Goal: Task Accomplishment & Management: Manage account settings

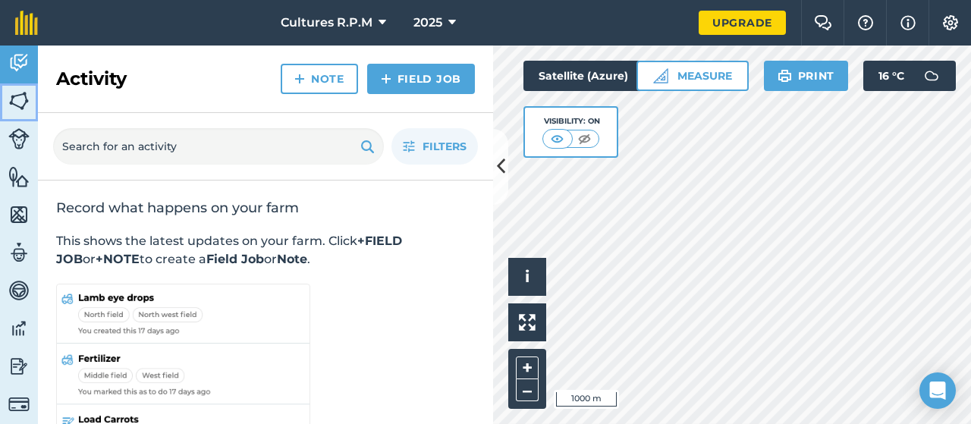
click at [17, 104] on img at bounding box center [18, 101] width 21 height 23
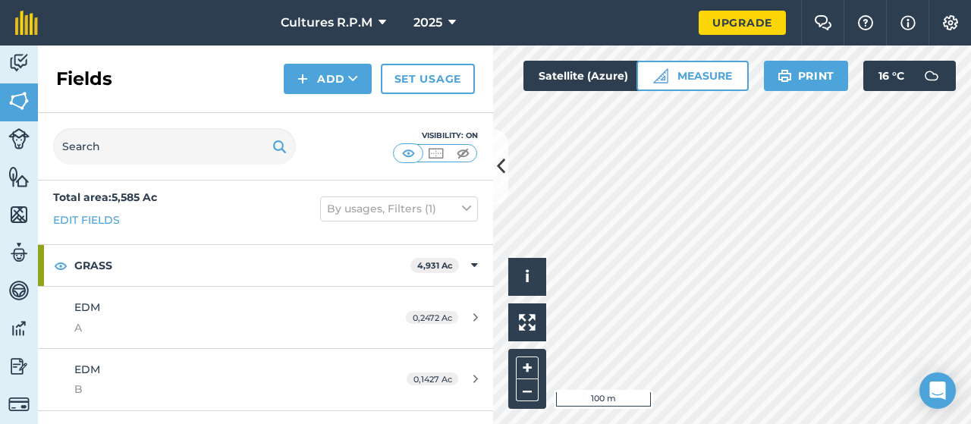
scroll to position [103, 0]
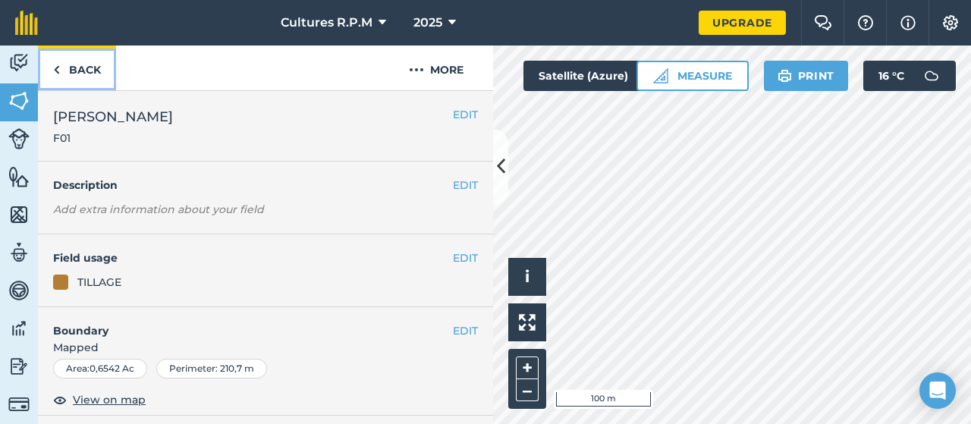
click at [66, 64] on link "Back" at bounding box center [77, 68] width 78 height 45
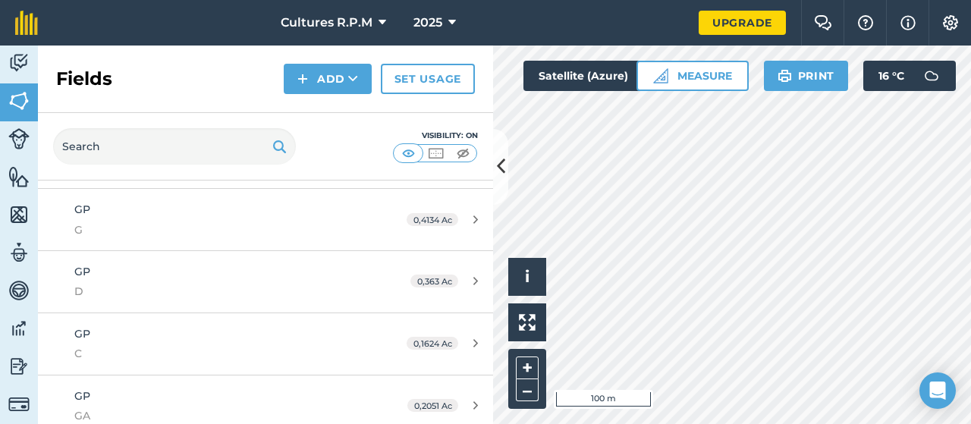
scroll to position [651, 0]
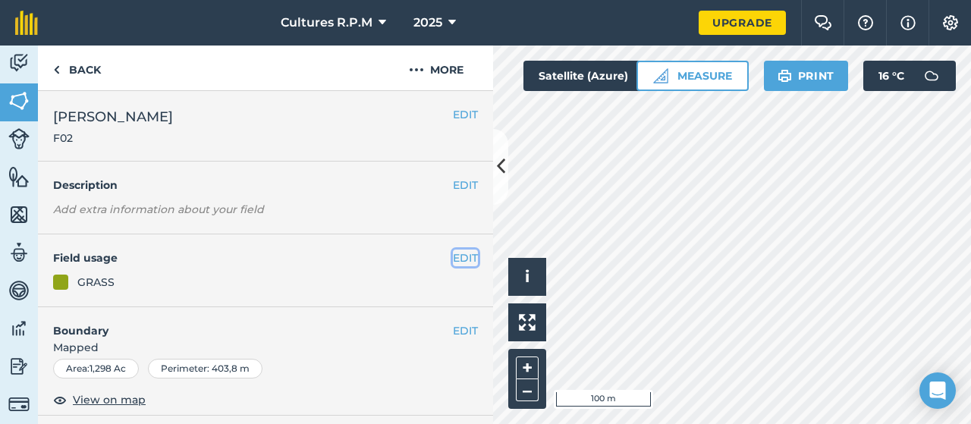
click at [453, 259] on button "EDIT" at bounding box center [465, 258] width 25 height 17
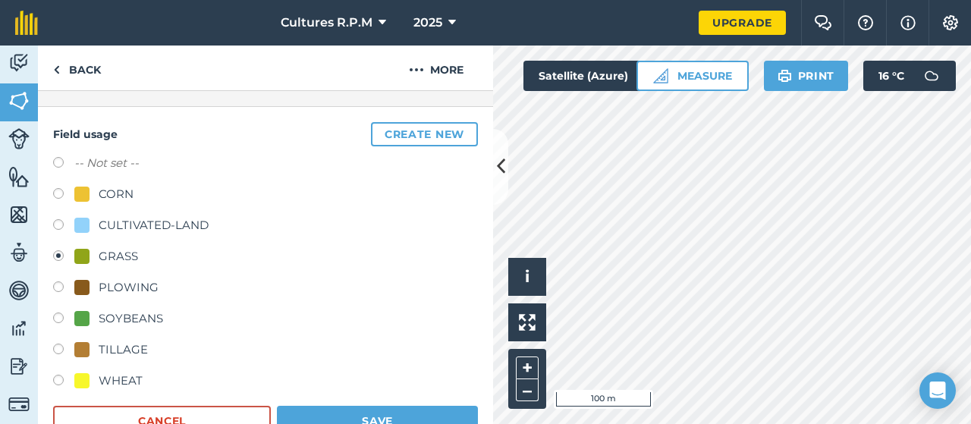
scroll to position [134, 0]
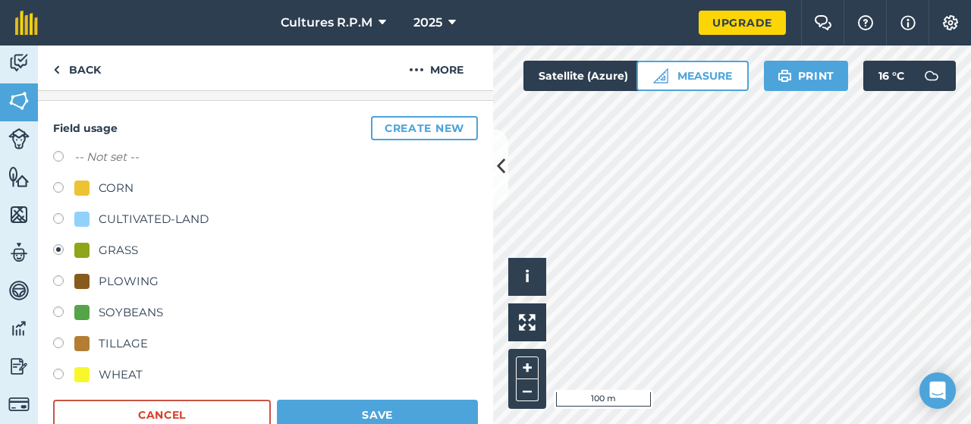
click at [59, 344] on label at bounding box center [63, 345] width 21 height 15
radio input "true"
radio input "false"
click at [392, 411] on button "Save" at bounding box center [377, 415] width 201 height 30
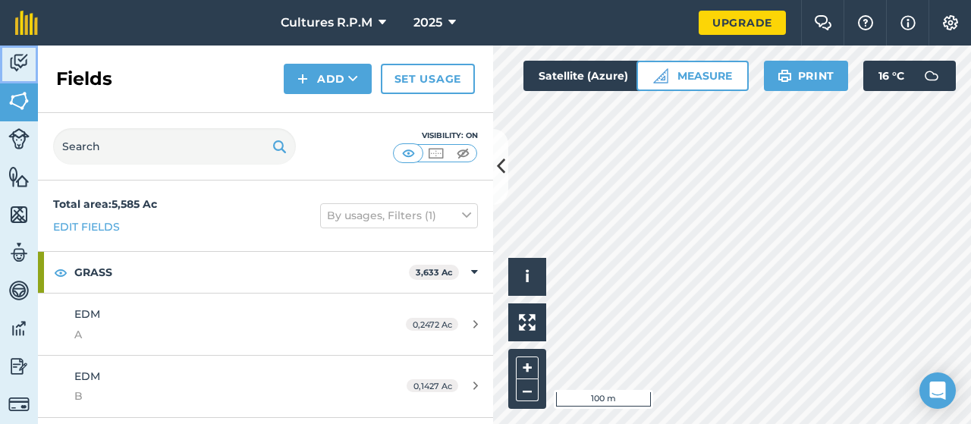
click at [8, 52] on img at bounding box center [18, 63] width 21 height 23
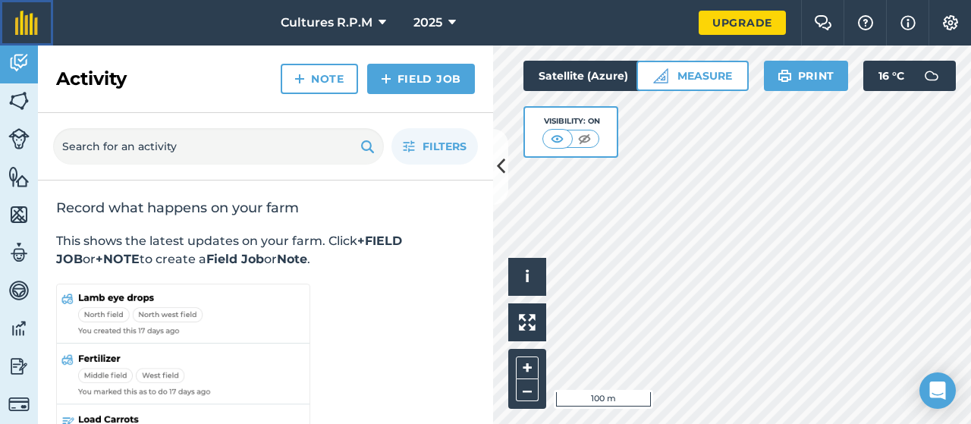
click at [14, 27] on link at bounding box center [26, 23] width 53 height 46
click at [10, 322] on img at bounding box center [18, 328] width 21 height 23
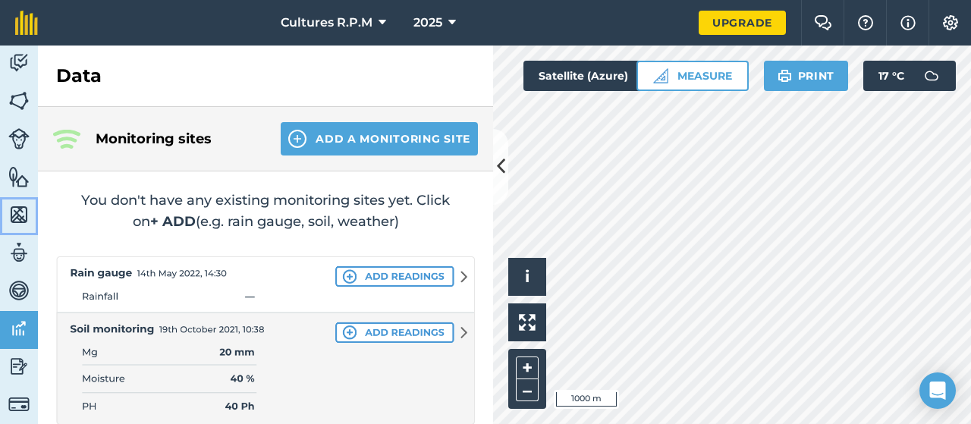
click at [19, 218] on img at bounding box center [18, 214] width 21 height 23
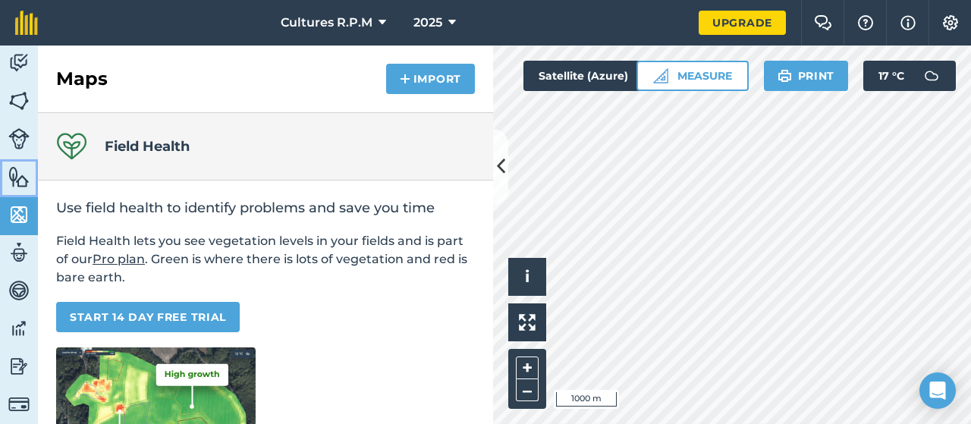
click at [22, 173] on img at bounding box center [18, 176] width 21 height 23
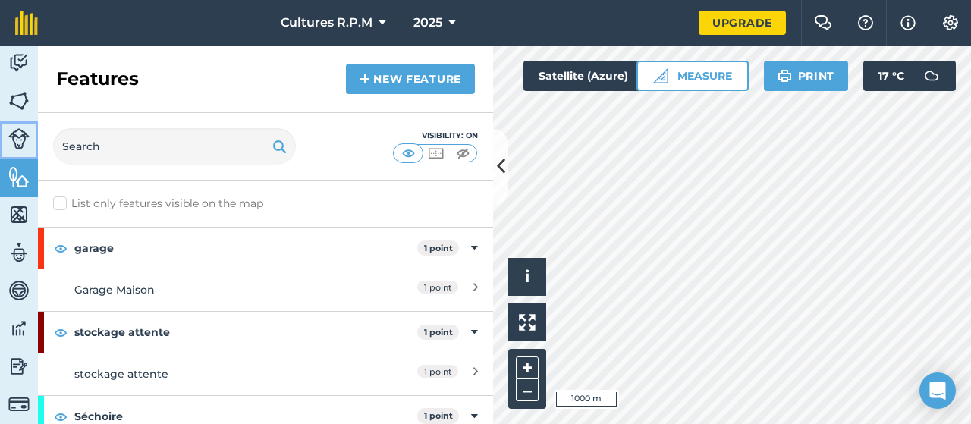
click at [20, 148] on img at bounding box center [18, 138] width 21 height 21
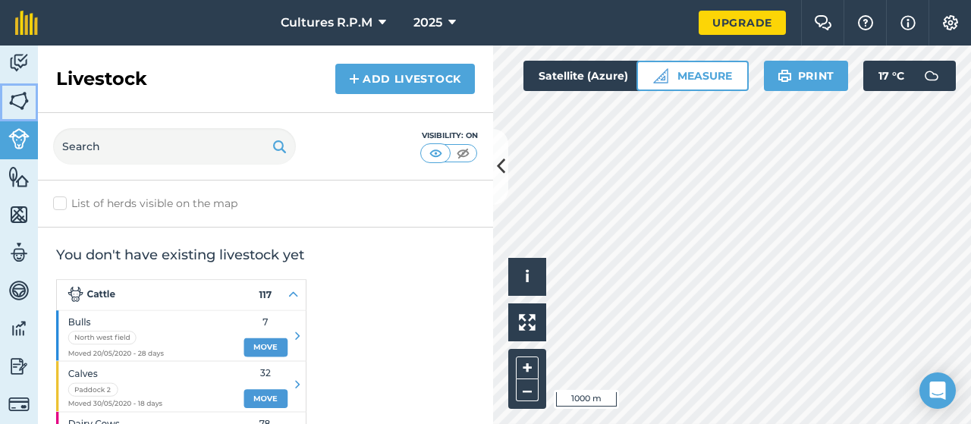
click at [29, 102] on img at bounding box center [18, 101] width 21 height 23
